Goal: Find specific page/section: Find specific page/section

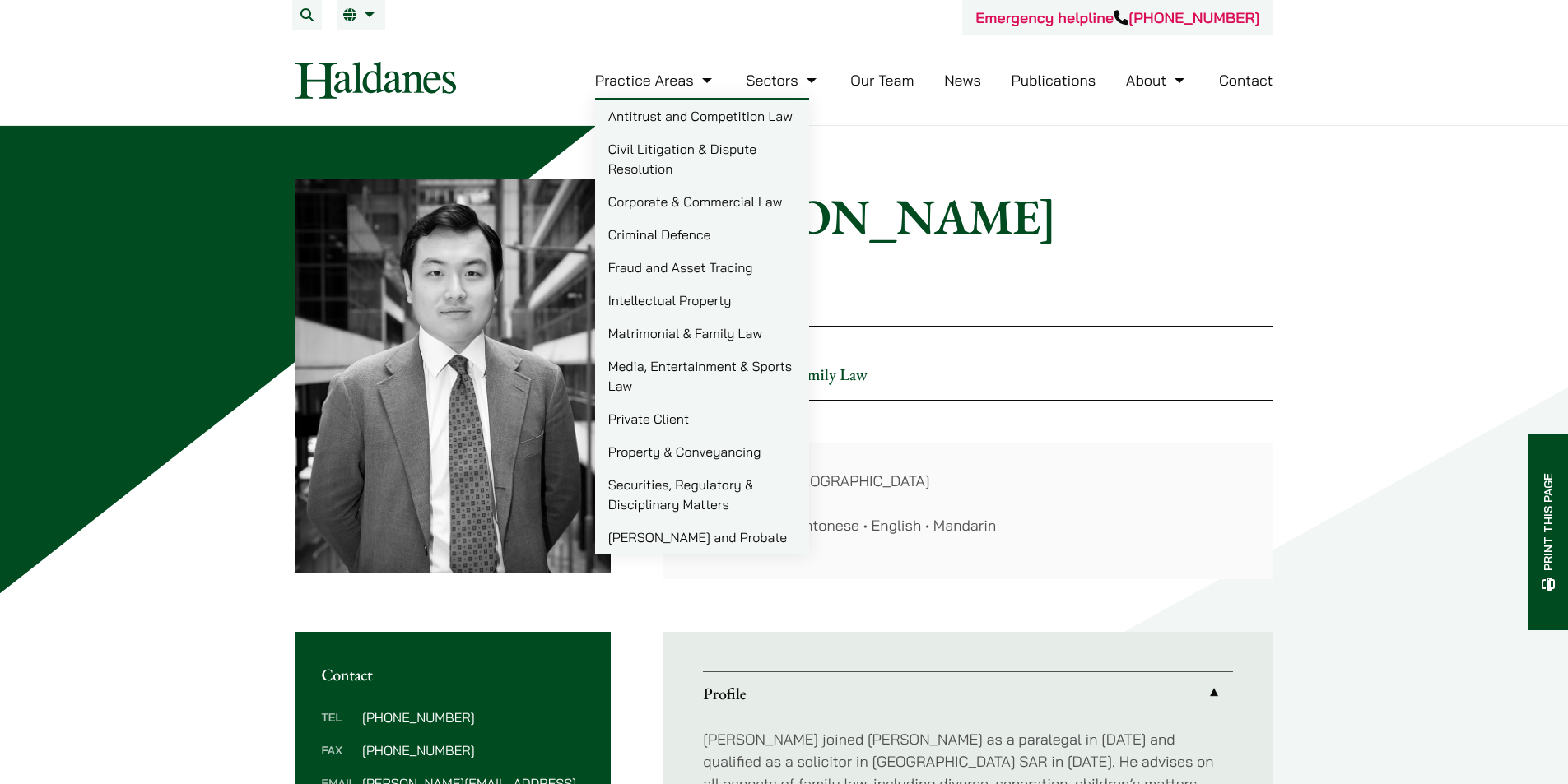
click at [901, 84] on link "Our Team" at bounding box center [881, 81] width 64 height 19
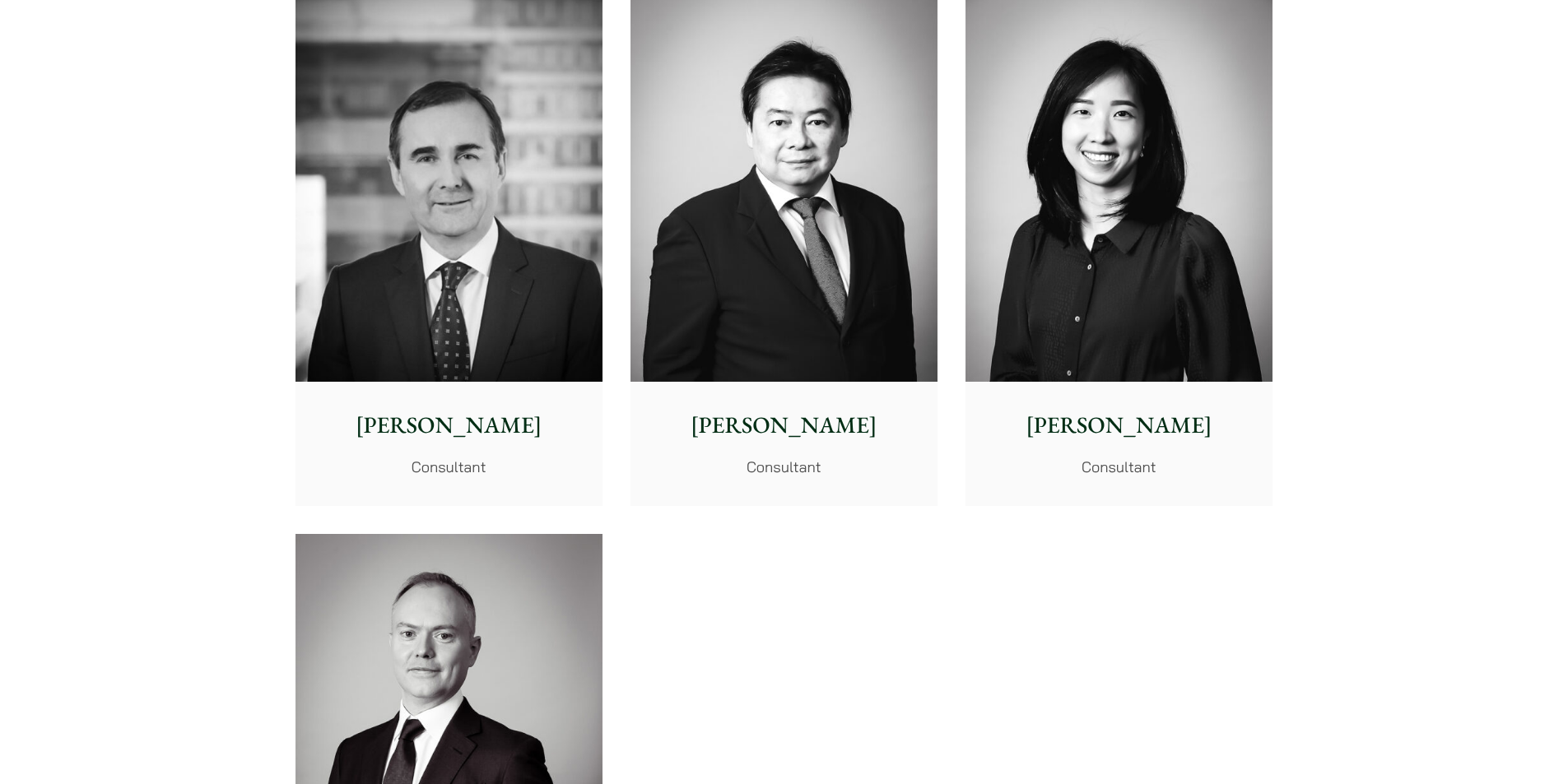
scroll to position [8225, 0]
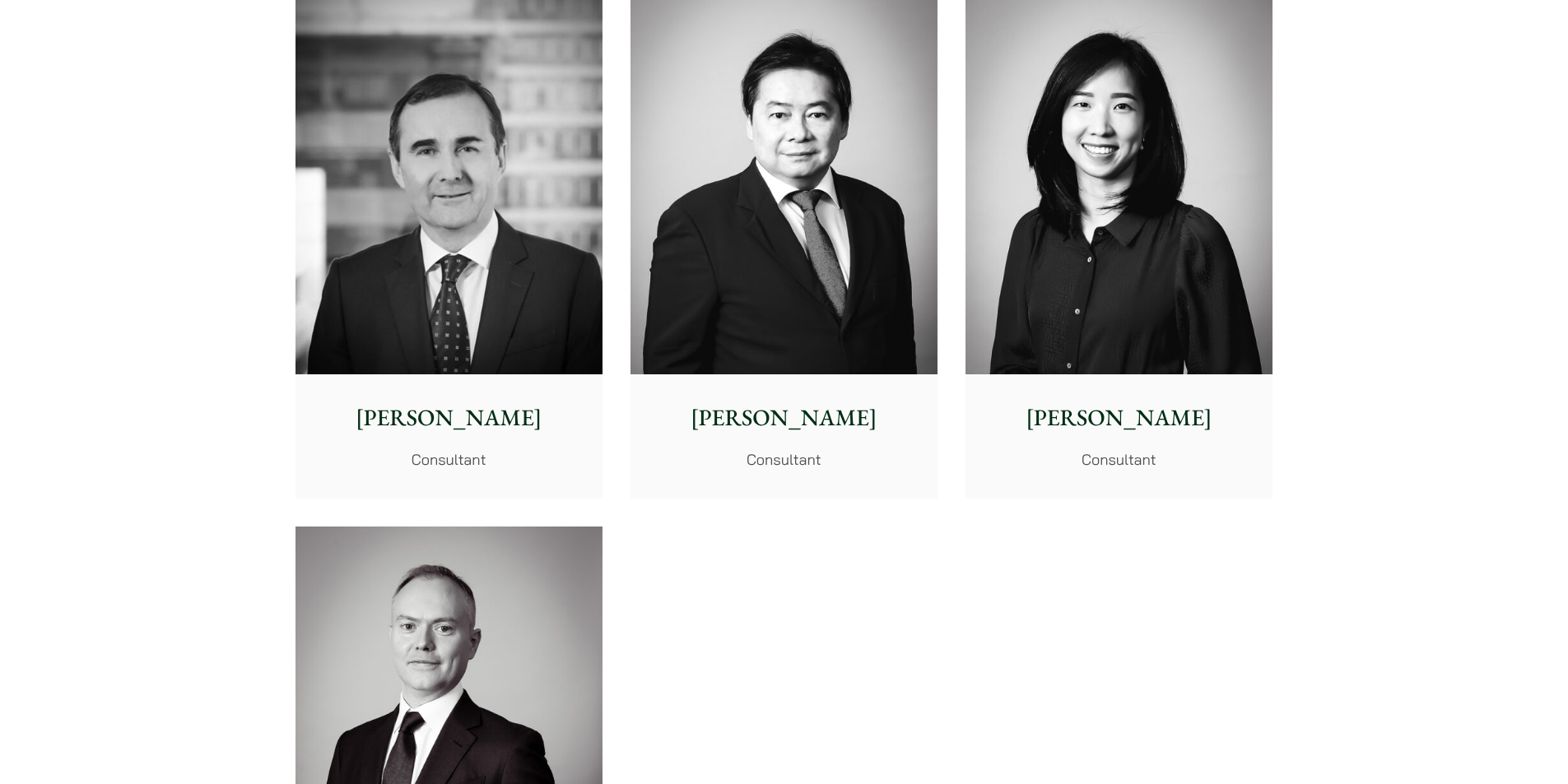
click at [1121, 356] on img at bounding box center [1119, 182] width 307 height 384
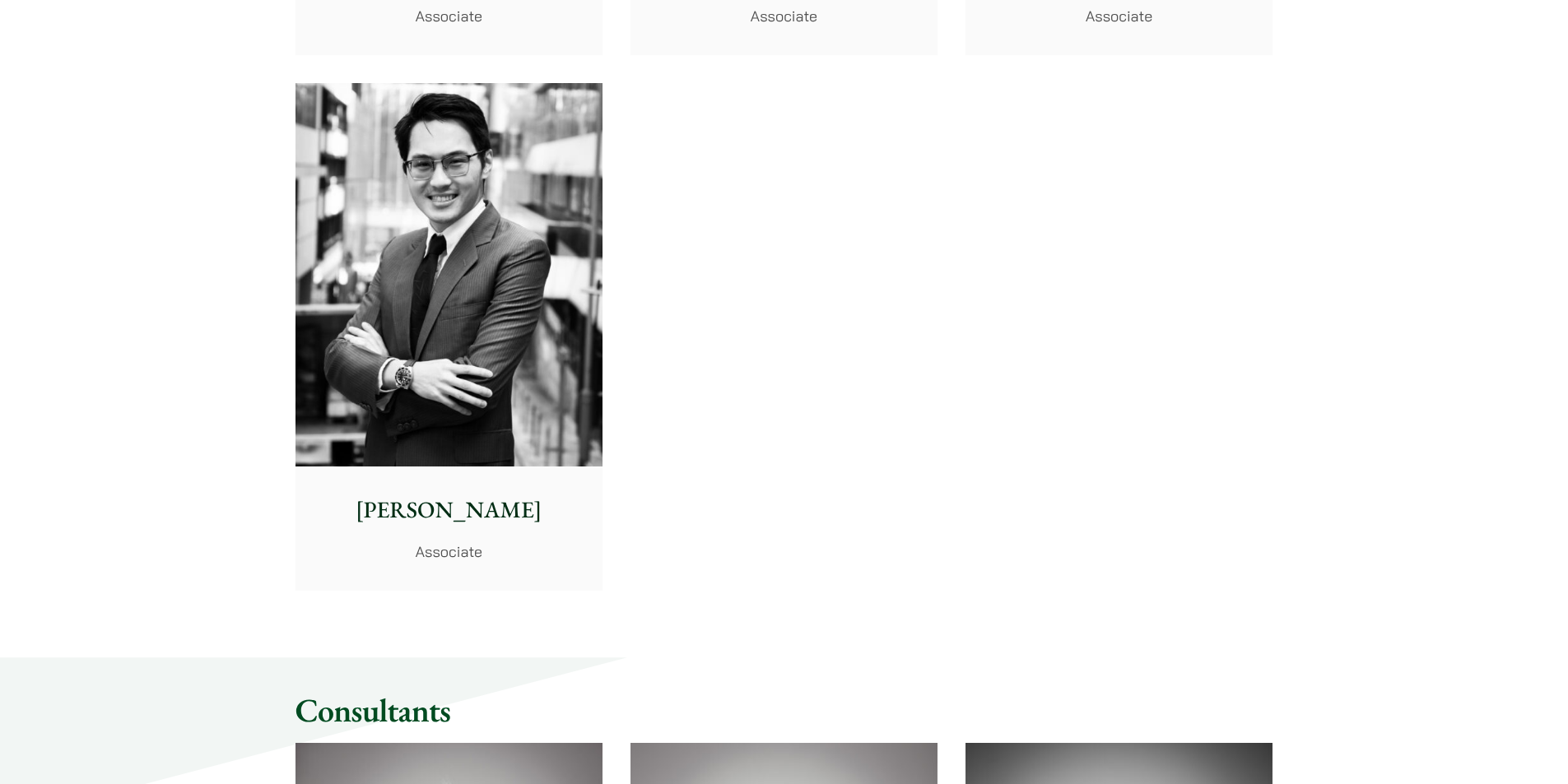
scroll to position [6745, 0]
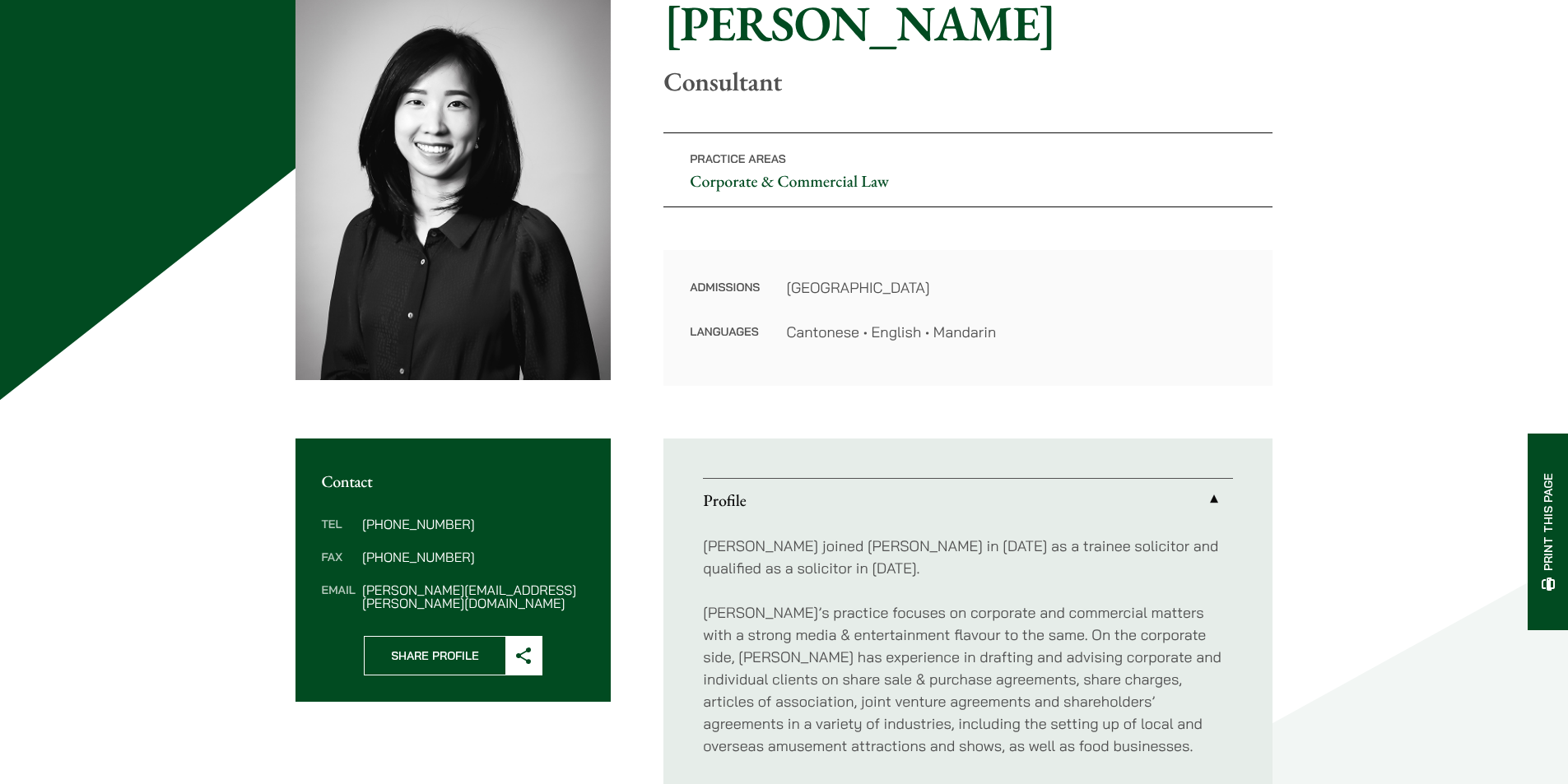
scroll to position [165, 0]
